Goal: Task Accomplishment & Management: Use online tool/utility

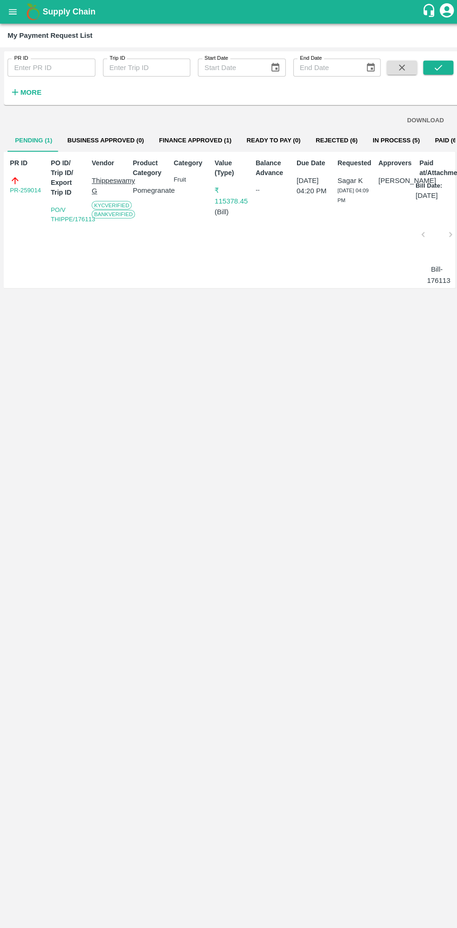
click at [367, 132] on button "In Process (5)" at bounding box center [392, 138] width 62 height 22
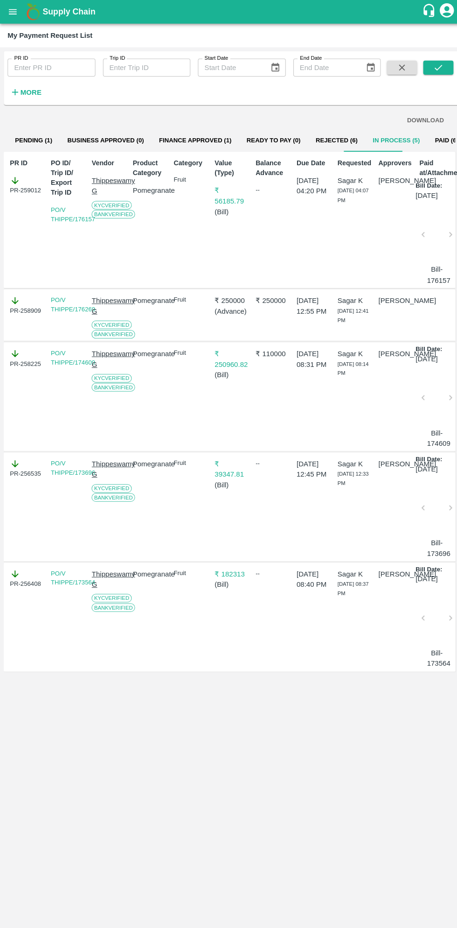
click at [14, 14] on icon "open drawer" at bounding box center [13, 11] width 8 height 5
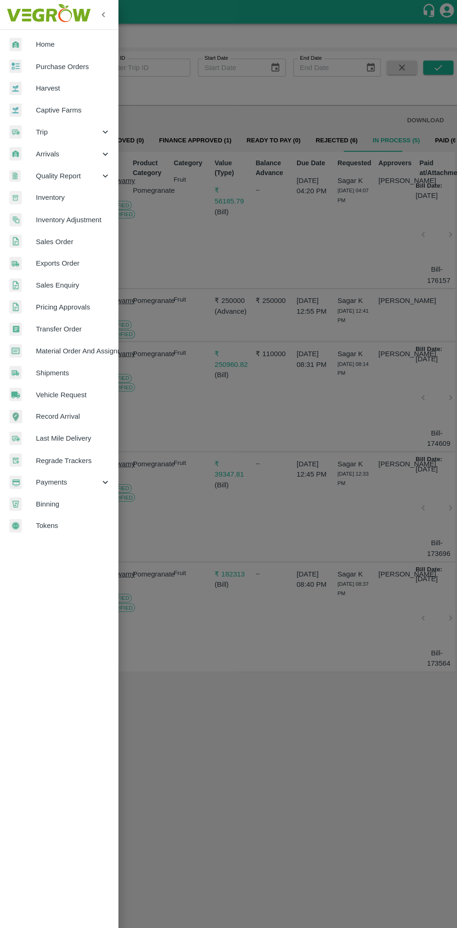
click at [84, 341] on span "Material Order And Assignment" at bounding box center [72, 346] width 74 height 10
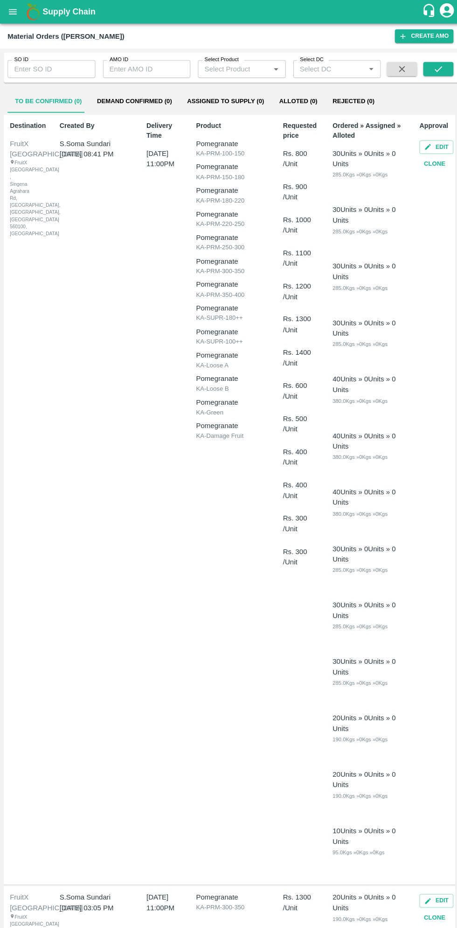
click at [141, 65] on input "AMO ID" at bounding box center [145, 68] width 87 height 18
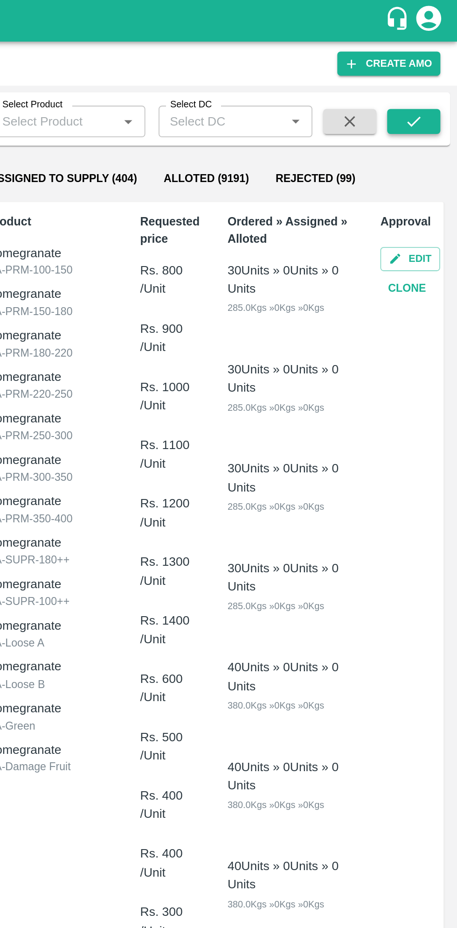
type input "327025"
click at [438, 71] on icon "submit" at bounding box center [433, 68] width 10 height 10
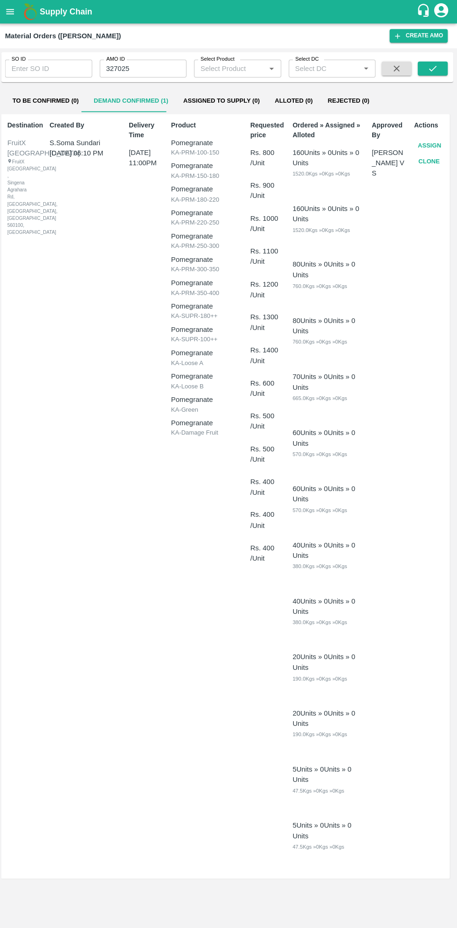
click at [430, 141] on button "Assign" at bounding box center [429, 145] width 31 height 16
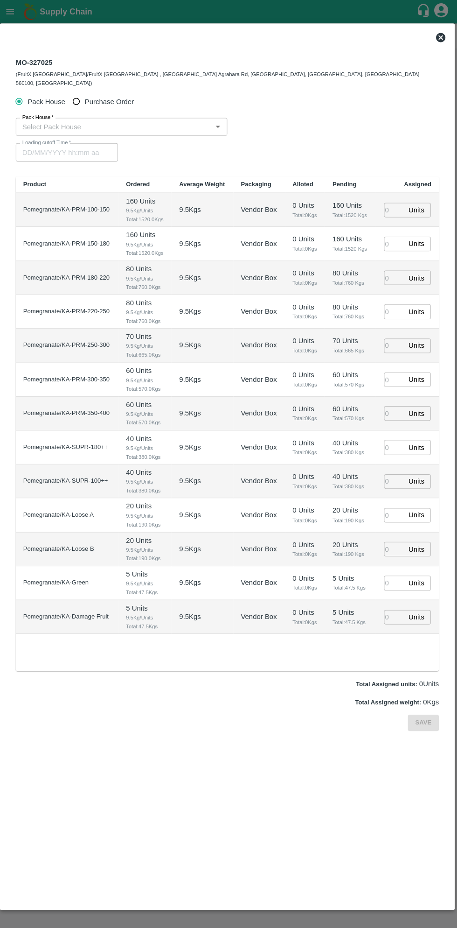
type input "[DATE] 11:00 PM"
click at [82, 92] on input "Purchase Order" at bounding box center [78, 100] width 17 height 17
radio input "true"
click at [121, 120] on input "PO   *" at bounding box center [217, 126] width 392 height 12
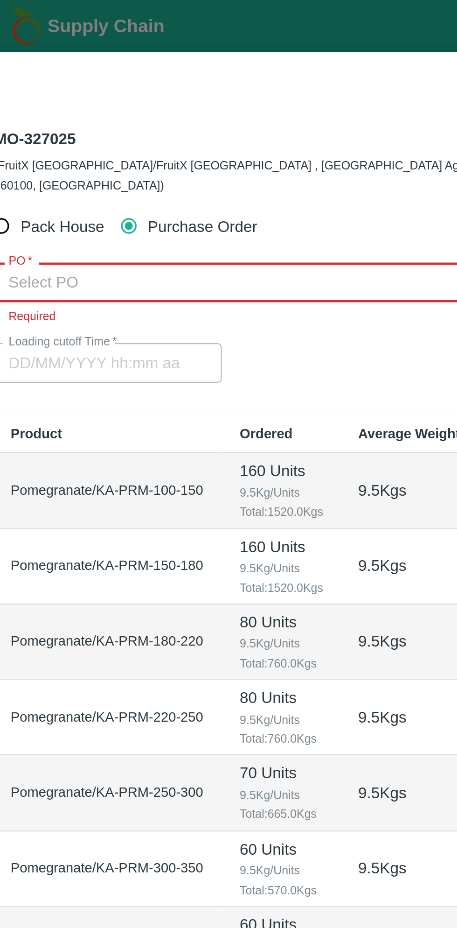
click at [126, 120] on input "PO   *" at bounding box center [217, 126] width 392 height 12
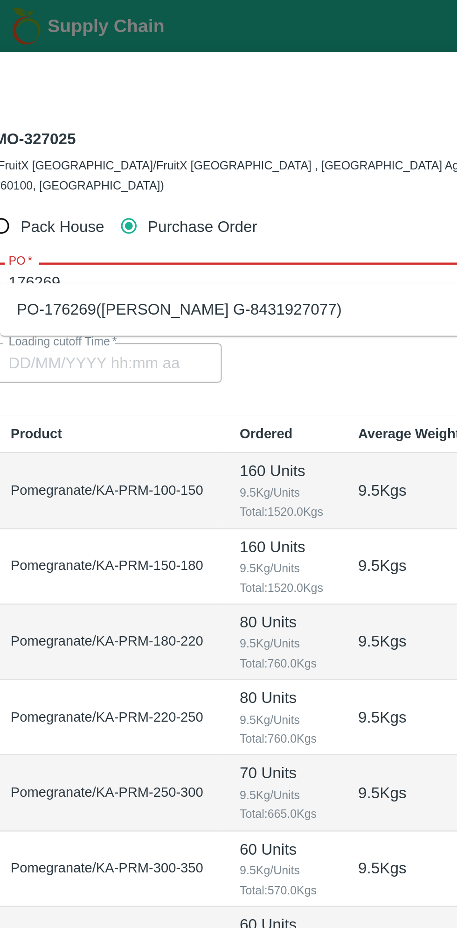
click at [143, 140] on div "PO-176269([PERSON_NAME] G-8431927077)" at bounding box center [100, 138] width 145 height 10
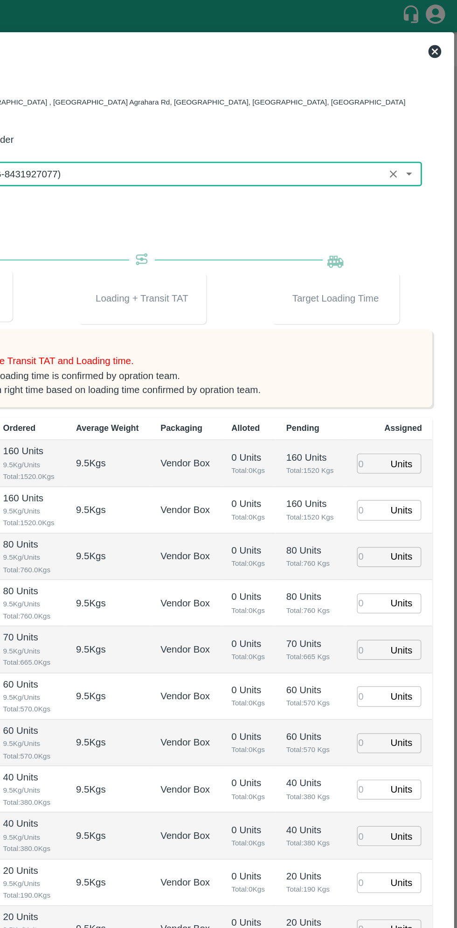
type input "PO-176269([PERSON_NAME] G-8431927077)"
click at [394, 328] on input "number" at bounding box center [394, 335] width 21 height 14
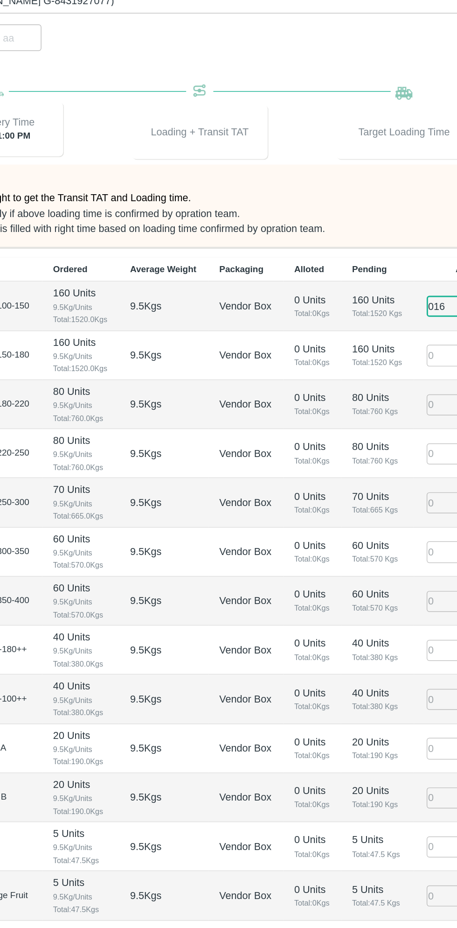
type input "0160"
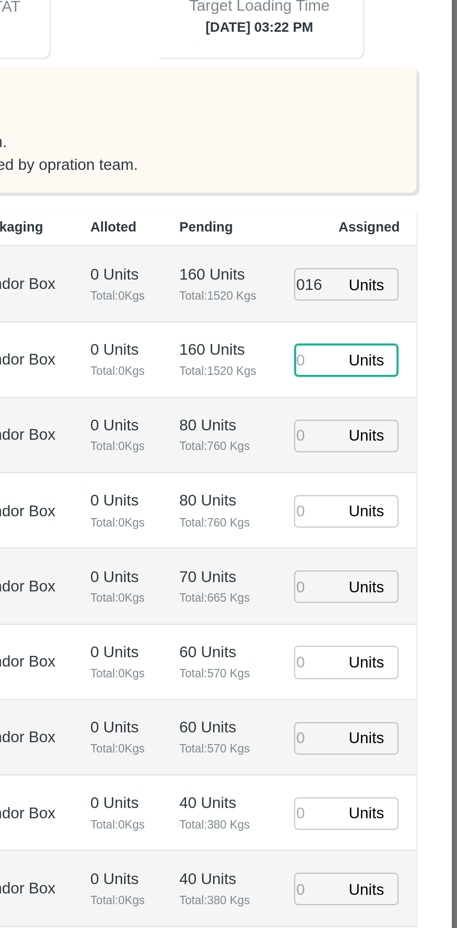
type input "[DATE] 03:22 PM"
type input "82"
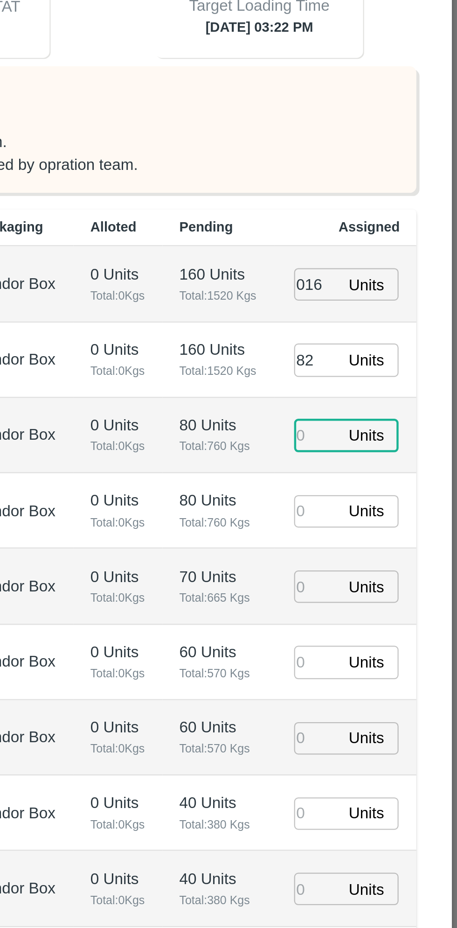
type input "1"
type input "[DATE] 01:22 PM"
type input "16"
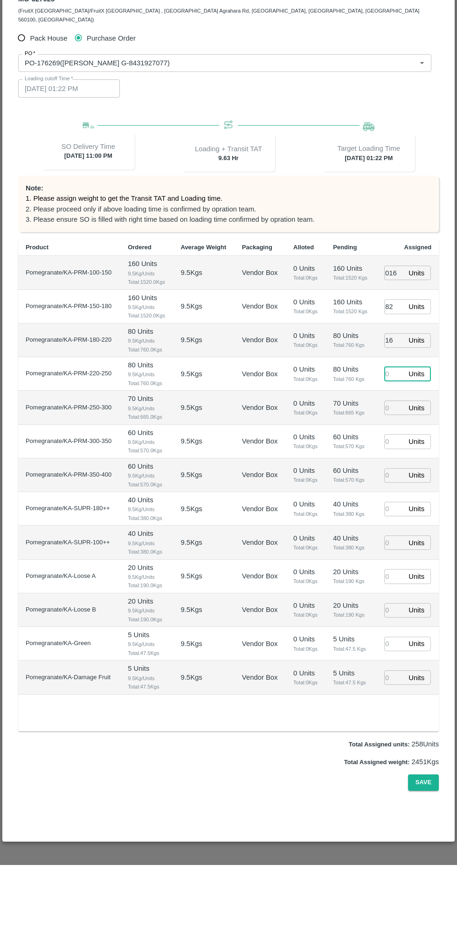
click at [394, 632] on input "number" at bounding box center [394, 639] width 21 height 14
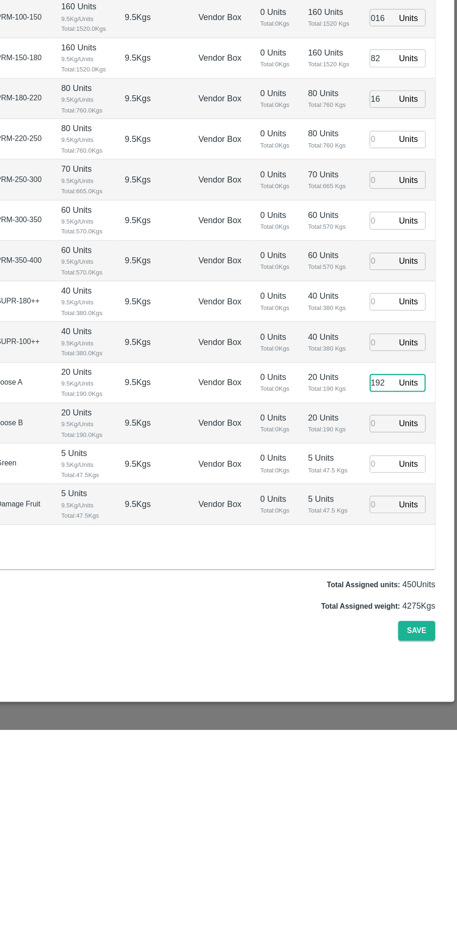
type input "192"
click at [393, 666] on input "number" at bounding box center [394, 673] width 21 height 14
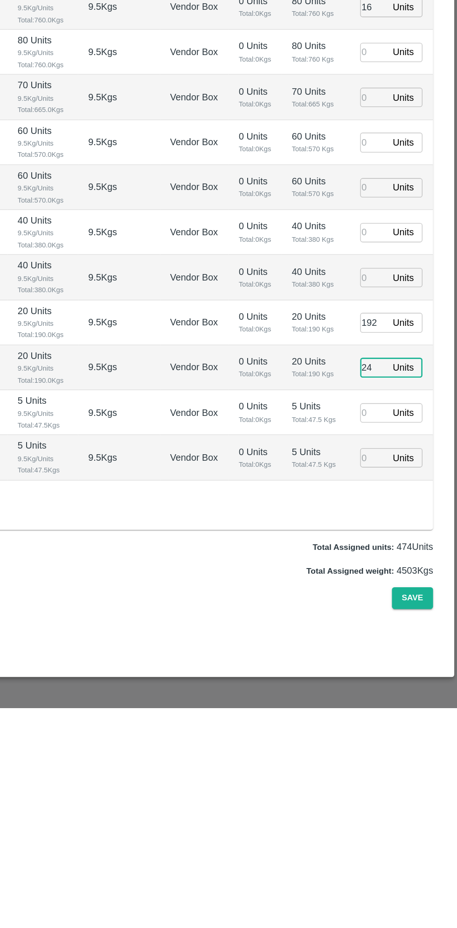
type input "24"
click at [392, 565] on input "number" at bounding box center [394, 572] width 21 height 14
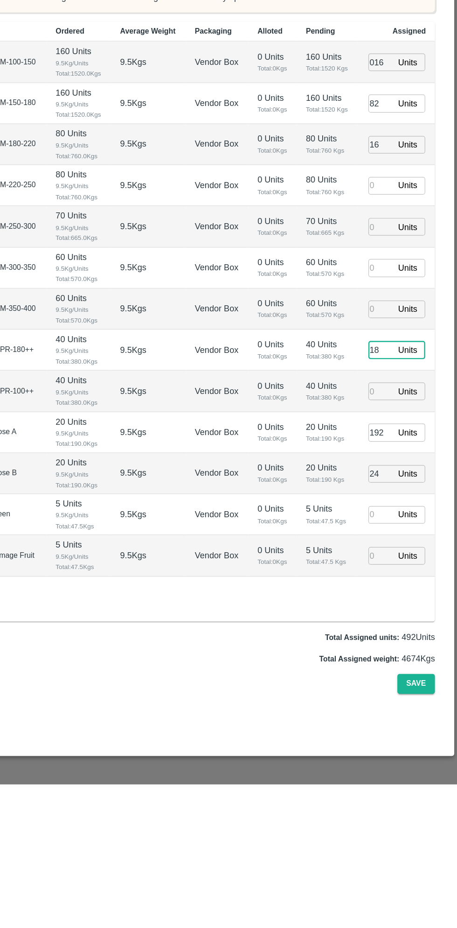
type input "18"
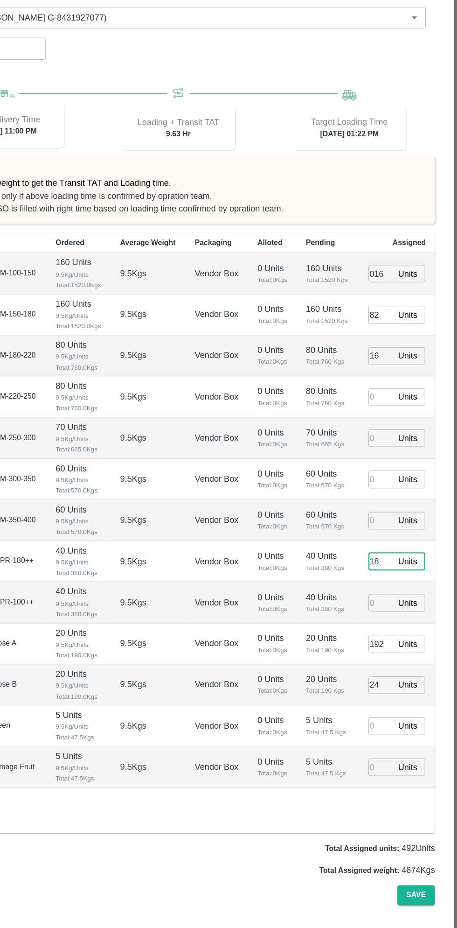
click at [395, 632] on input "192" at bounding box center [394, 639] width 21 height 14
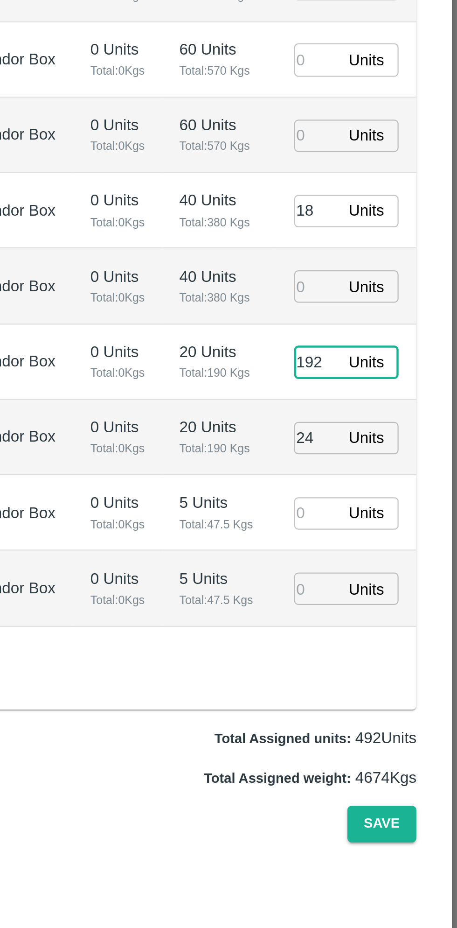
click at [390, 632] on input "192" at bounding box center [394, 639] width 21 height 14
click at [392, 632] on input "192" at bounding box center [394, 639] width 21 height 14
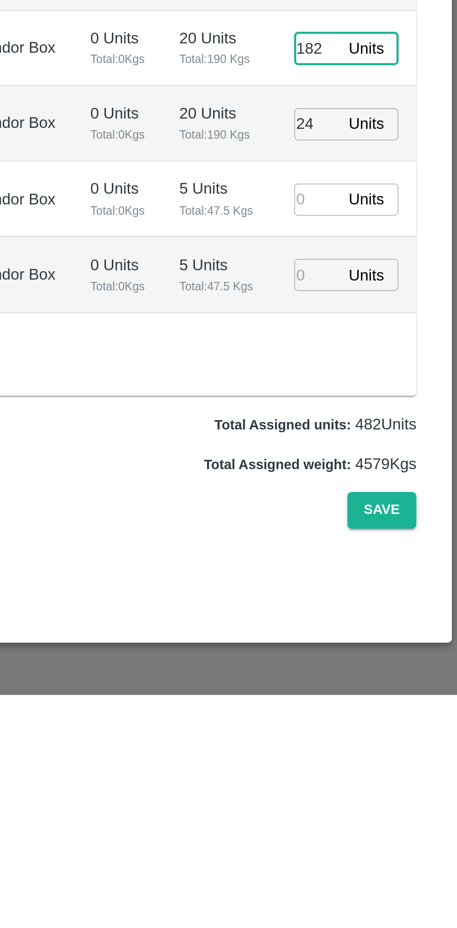
type input "182"
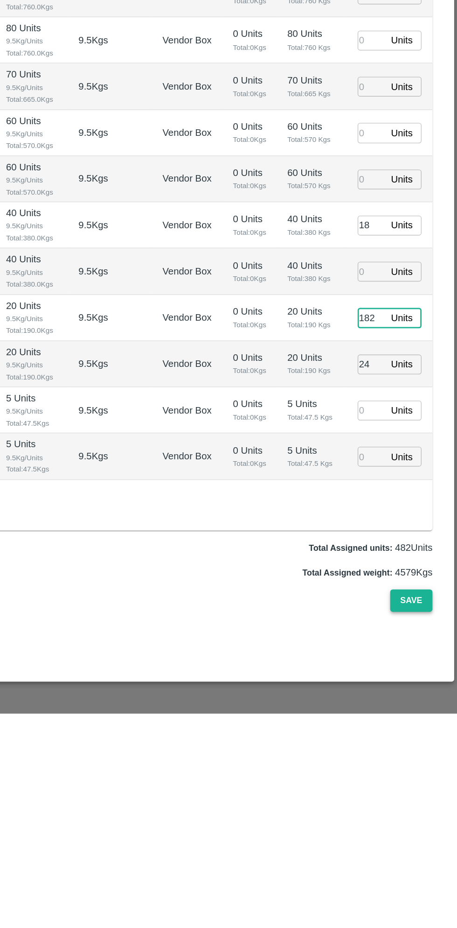
click at [424, 837] on button "Save" at bounding box center [423, 845] width 31 height 16
